Goal: Information Seeking & Learning: Learn about a topic

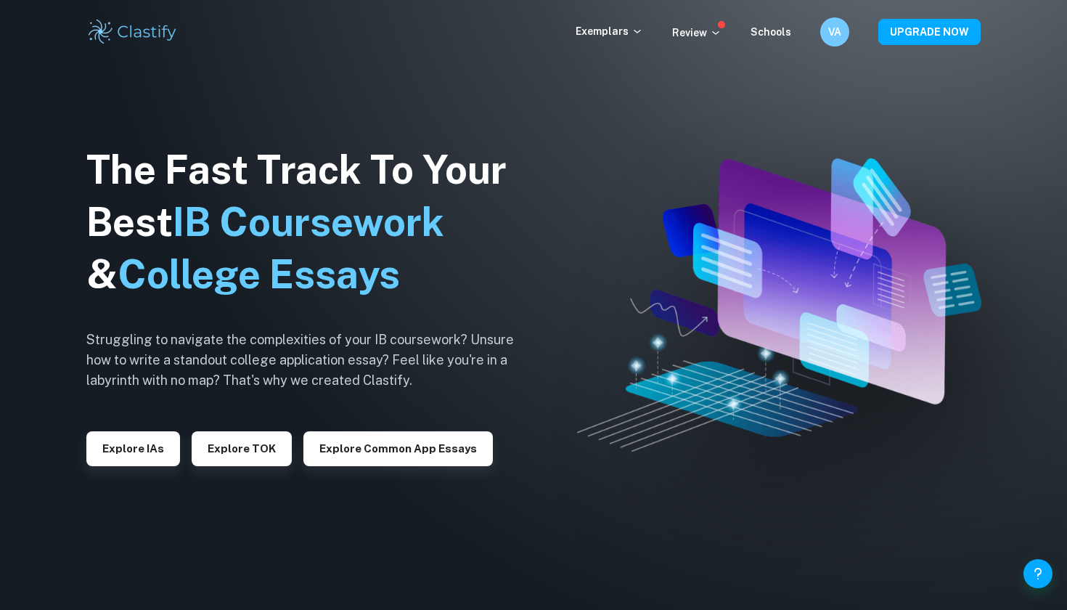
click at [322, 191] on h1 "The Fast Track To Your Best IB Coursework & College Essays" at bounding box center [311, 222] width 450 height 157
click at [628, 24] on p "Exemplars" at bounding box center [610, 31] width 68 height 16
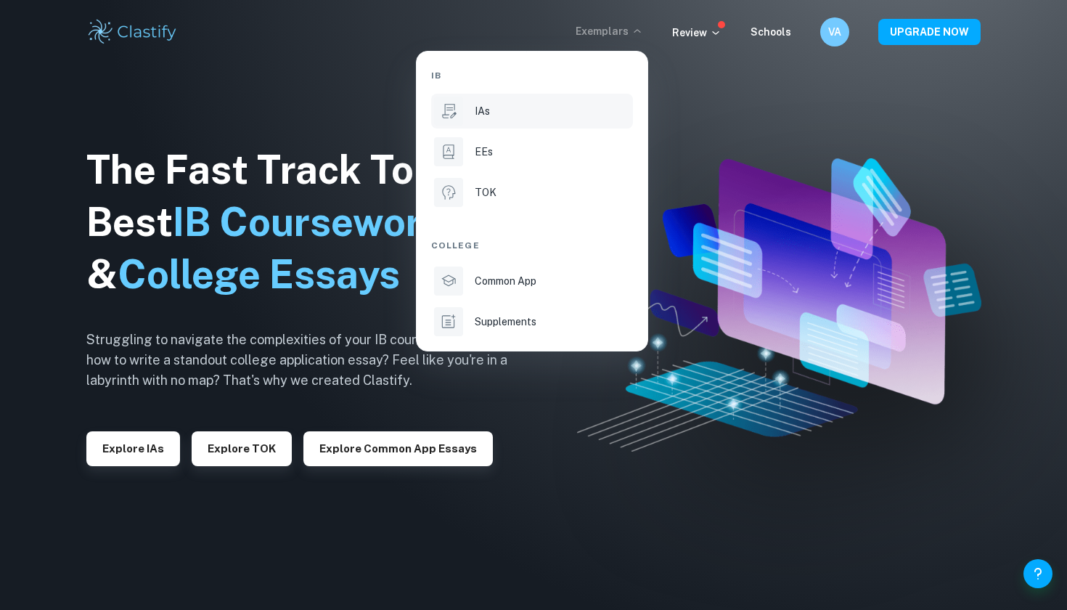
click at [511, 117] on div "IAs" at bounding box center [552, 111] width 155 height 16
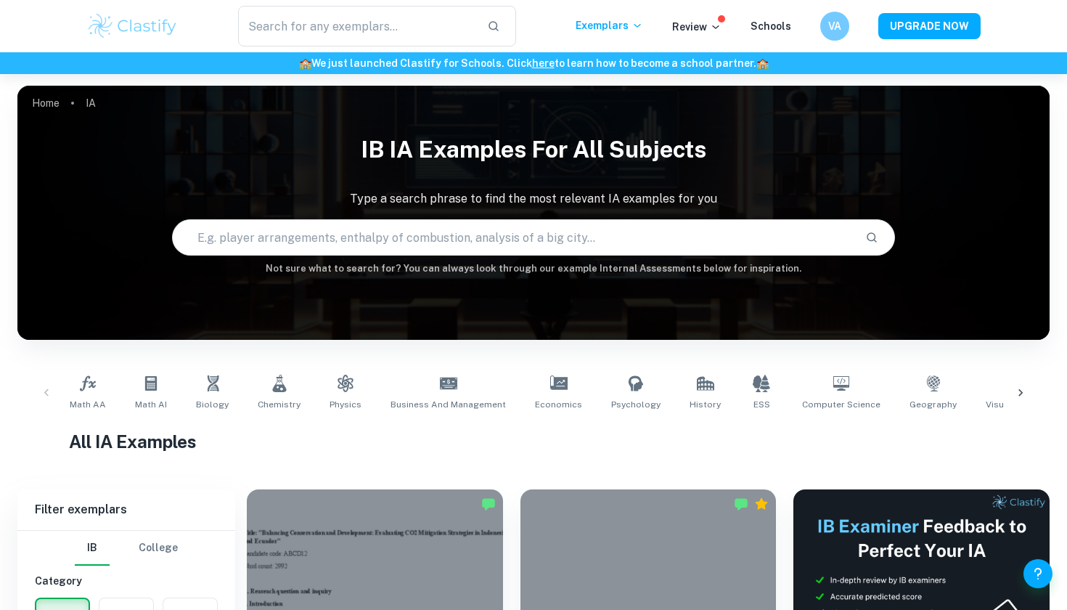
click at [490, 259] on div "IB IA examples for all subjects Type a search phrase to find the most relevant …" at bounding box center [533, 201] width 1033 height 150
click at [493, 237] on input "text" at bounding box center [513, 237] width 680 height 41
type input "english language lit paper 2"
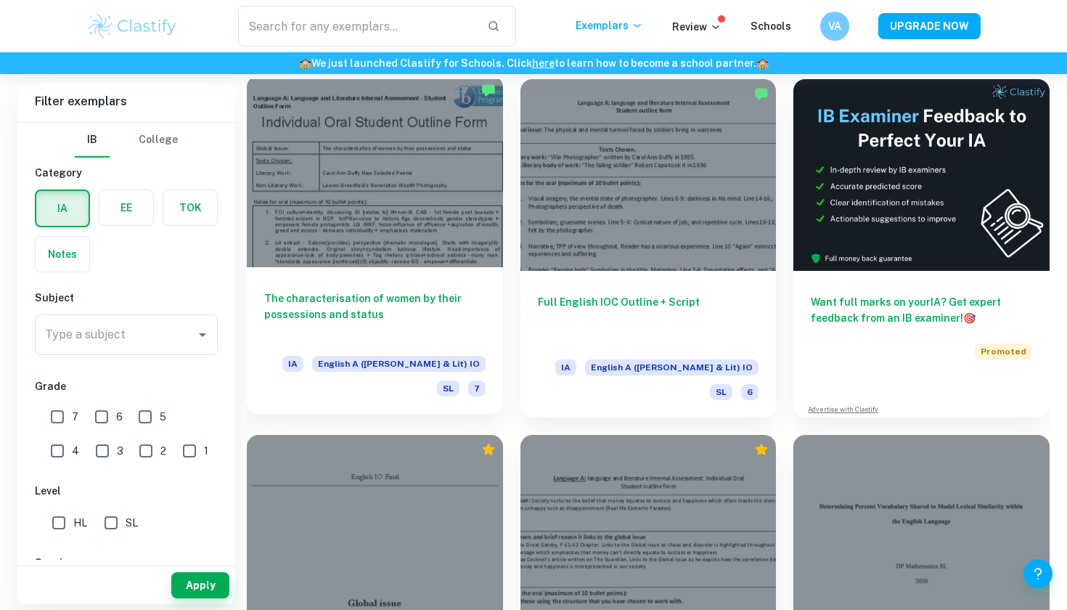
scroll to position [391, 0]
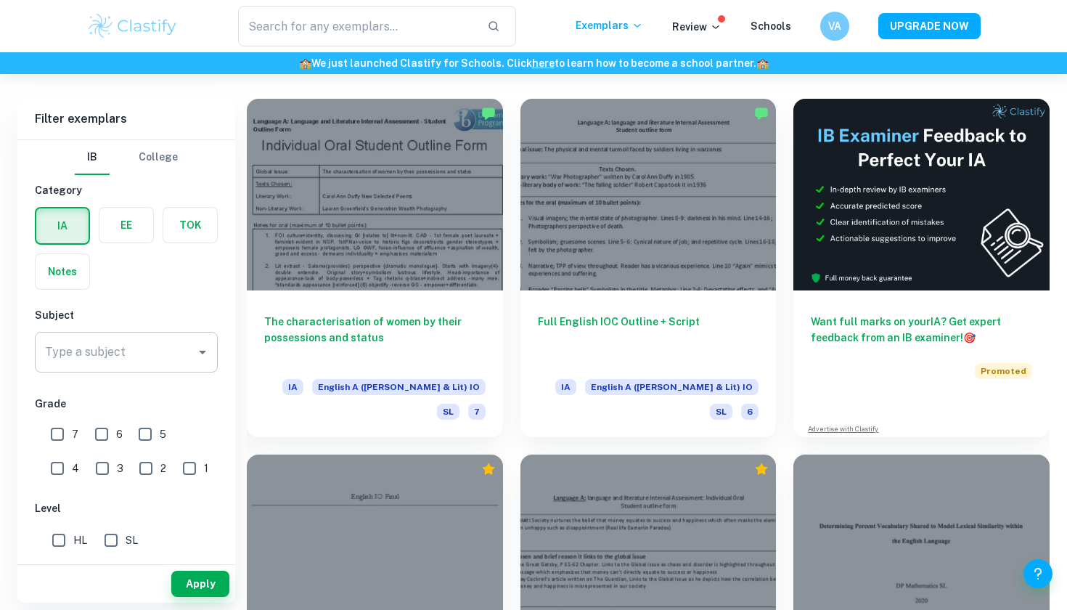
click at [144, 351] on input "Type a subject" at bounding box center [115, 352] width 148 height 28
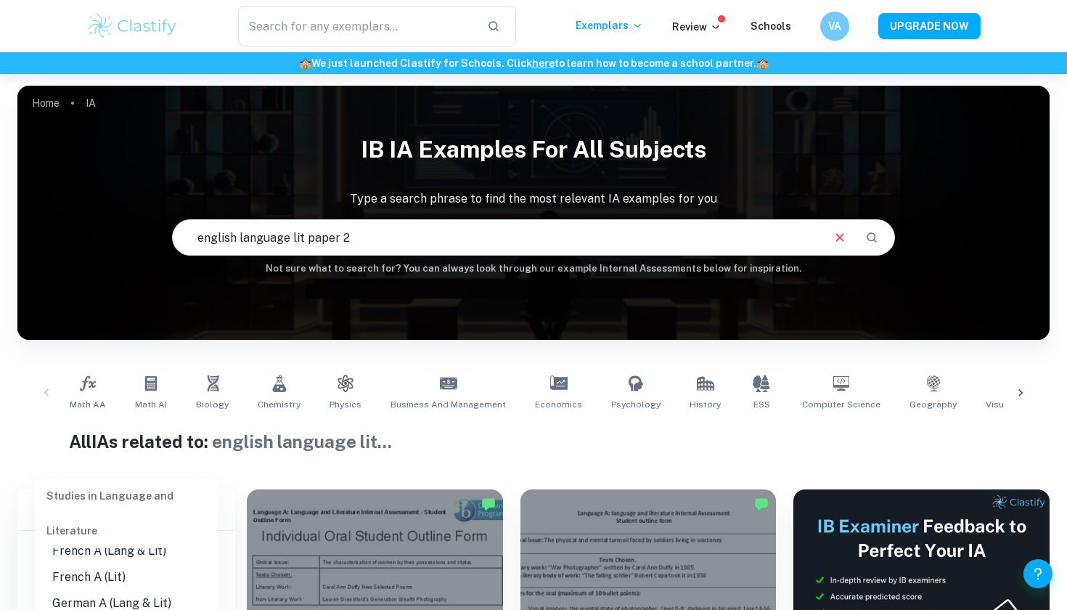
scroll to position [0, 0]
